Goal: Use online tool/utility: Utilize a website feature to perform a specific function

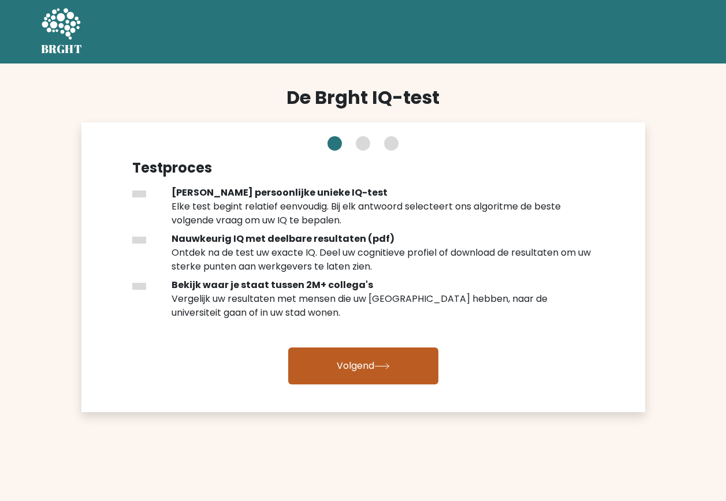
click at [381, 369] on icon at bounding box center [382, 366] width 16 height 6
click at [356, 369] on font "Volgend" at bounding box center [356, 365] width 38 height 13
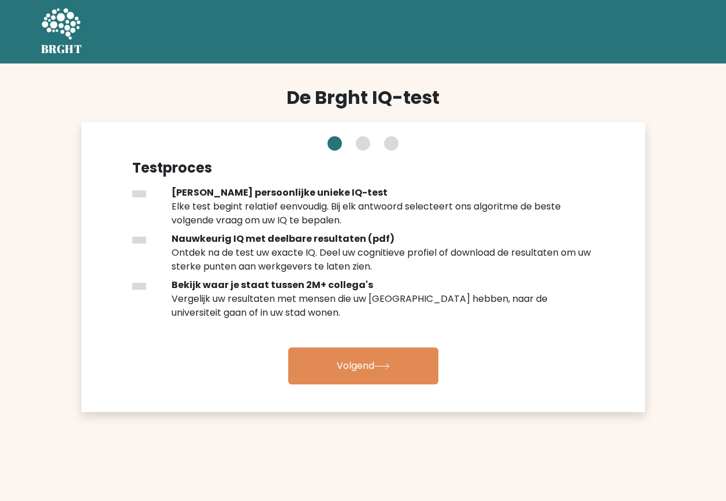
click at [143, 197] on div at bounding box center [139, 194] width 14 height 7
drag, startPoint x: 143, startPoint y: 237, endPoint x: 143, endPoint y: 261, distance: 23.7
click at [143, 238] on div at bounding box center [139, 240] width 14 height 7
click at [136, 279] on div at bounding box center [145, 299] width 40 height 42
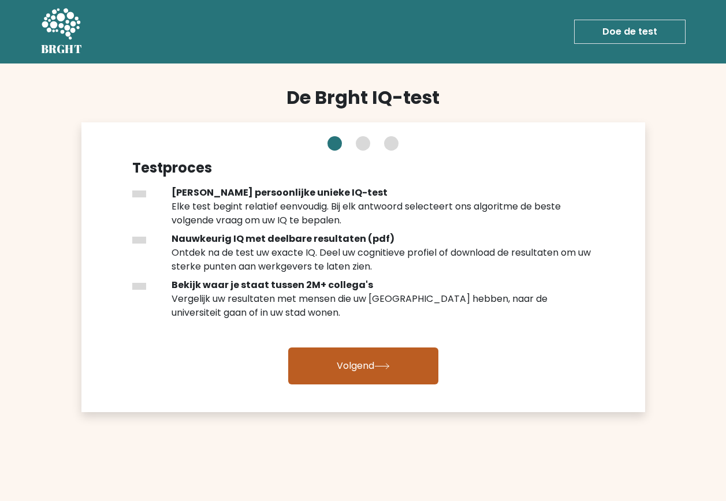
click at [357, 369] on font "Volgend" at bounding box center [356, 365] width 38 height 13
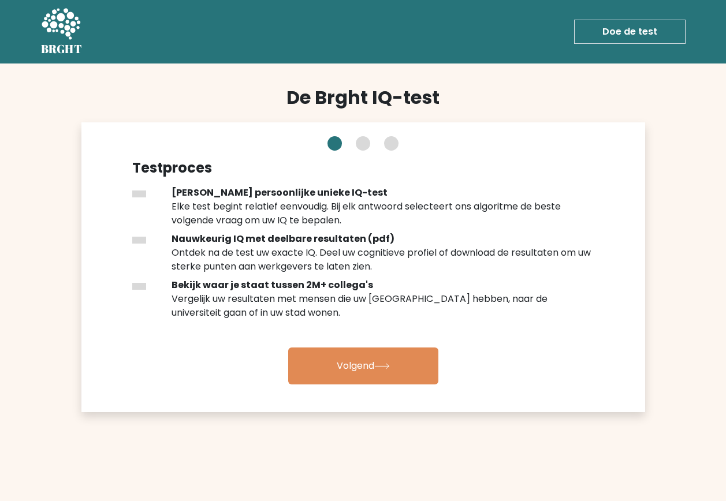
click at [647, 28] on link "Doe de test" at bounding box center [629, 32] width 111 height 24
click at [647, 29] on link "Doe de test" at bounding box center [629, 32] width 111 height 24
click at [641, 38] on link "Doe de test" at bounding box center [629, 32] width 111 height 24
